Goal: Find specific page/section: Find specific page/section

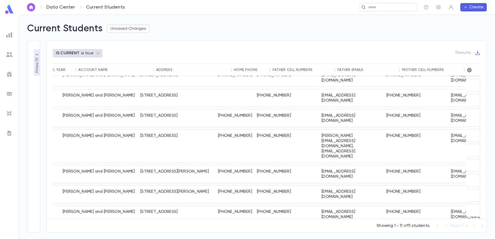
scroll to position [29, 190]
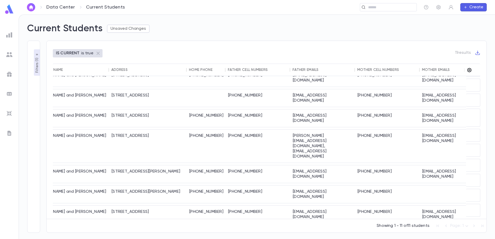
click at [471, 72] on icon "button" at bounding box center [469, 70] width 5 height 5
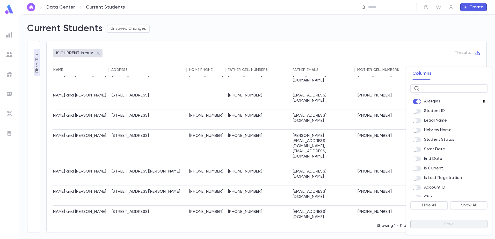
scroll to position [155, 0]
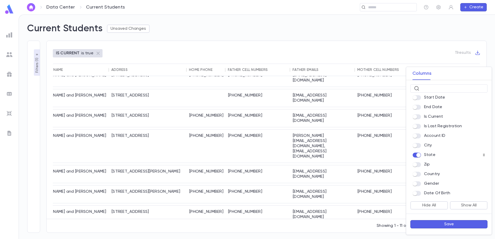
click at [449, 223] on button "Save" at bounding box center [448, 224] width 77 height 8
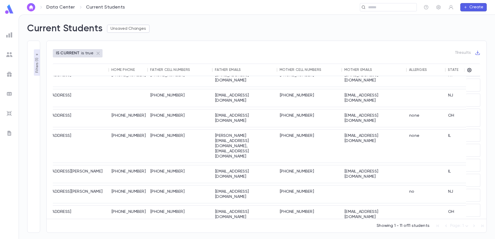
scroll to position [29, 287]
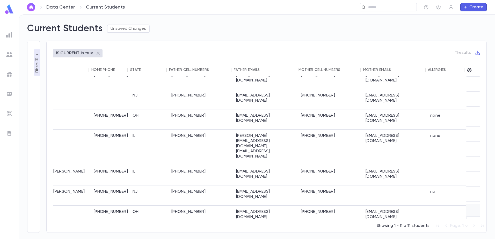
drag, startPoint x: 252, startPoint y: 218, endPoint x: 201, endPoint y: 211, distance: 51.4
click at [201, 211] on div "Last Name First Name Grade School Year Account Name Address Home Phone State Fa…" at bounding box center [266, 145] width 427 height 163
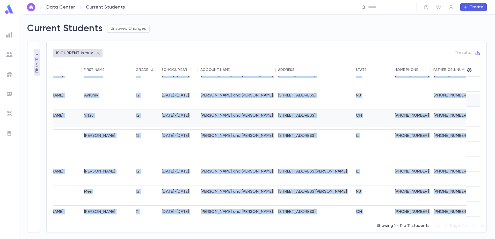
scroll to position [0, 23]
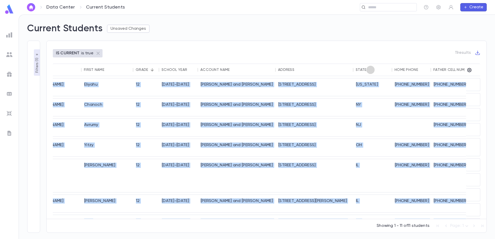
click at [372, 72] on button "Sort" at bounding box center [370, 70] width 8 height 8
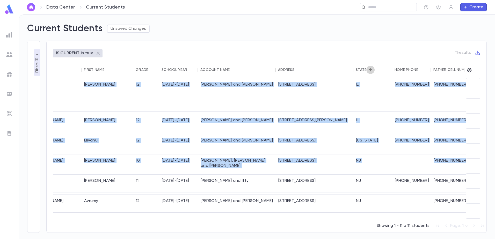
click at [372, 72] on button "Sort" at bounding box center [370, 70] width 8 height 8
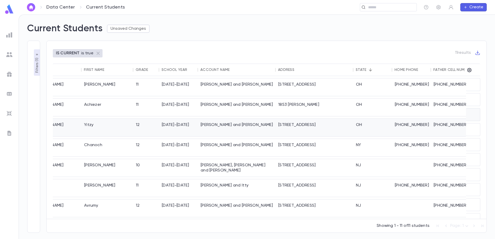
click at [371, 121] on div "[PERSON_NAME] [PHONE_NUMBER][DATE][DATE] [PERSON_NAME] and [PERSON_NAME] [STREE…" at bounding box center [378, 128] width 699 height 18
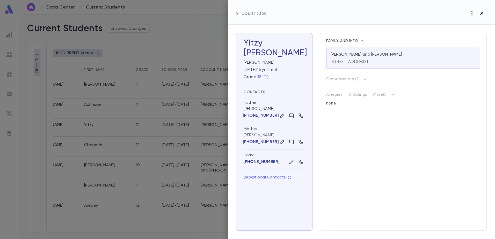
click at [201, 77] on div at bounding box center [247, 119] width 495 height 239
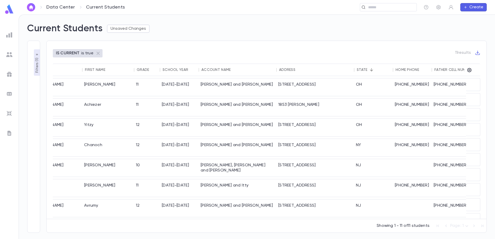
scroll to position [0, 0]
